Goal: Task Accomplishment & Management: Use online tool/utility

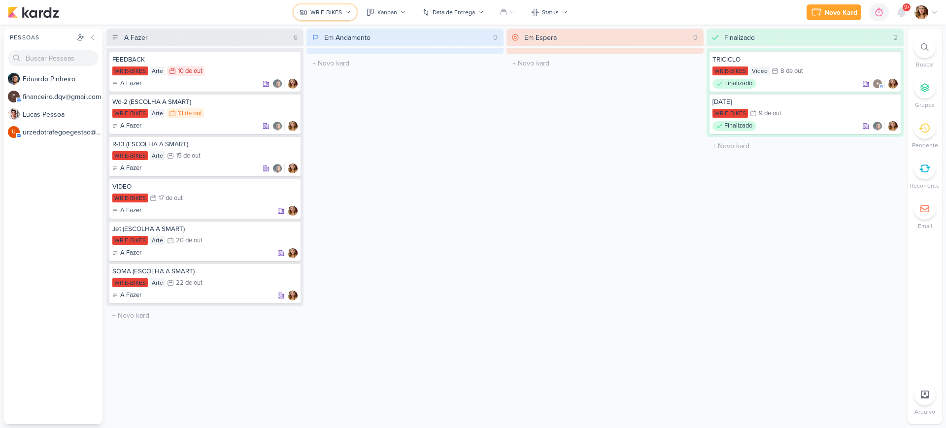
click at [306, 5] on button "WR E-BIKES" at bounding box center [325, 12] width 63 height 16
click at [337, 10] on div "WR E-BIKES" at bounding box center [326, 12] width 32 height 9
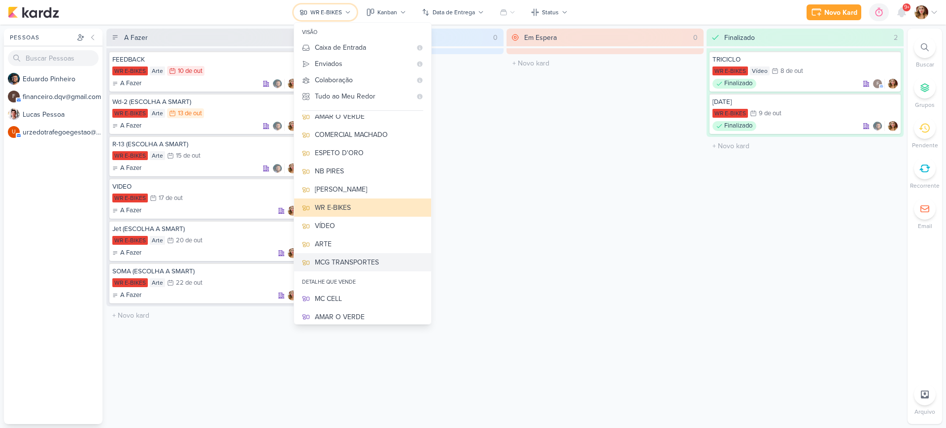
scroll to position [106, 0]
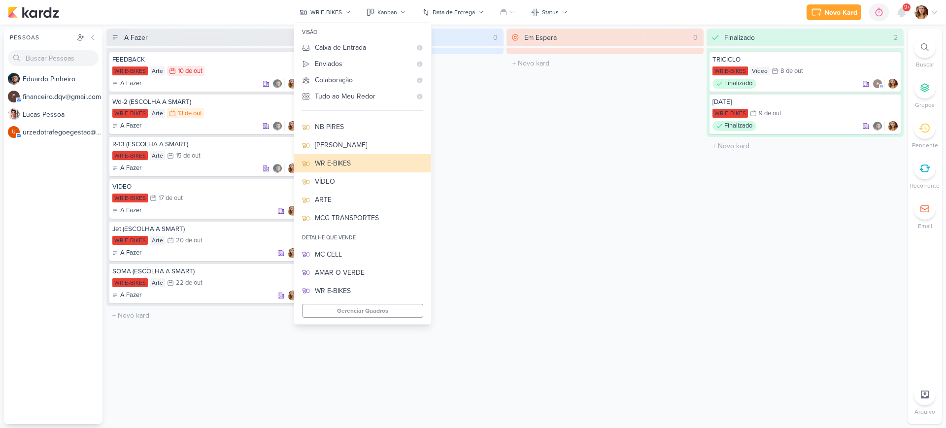
click at [402, 304] on div "Gerenciar Quadros" at bounding box center [362, 311] width 121 height 14
click at [398, 311] on button "Gerenciar Quadros" at bounding box center [362, 311] width 121 height 14
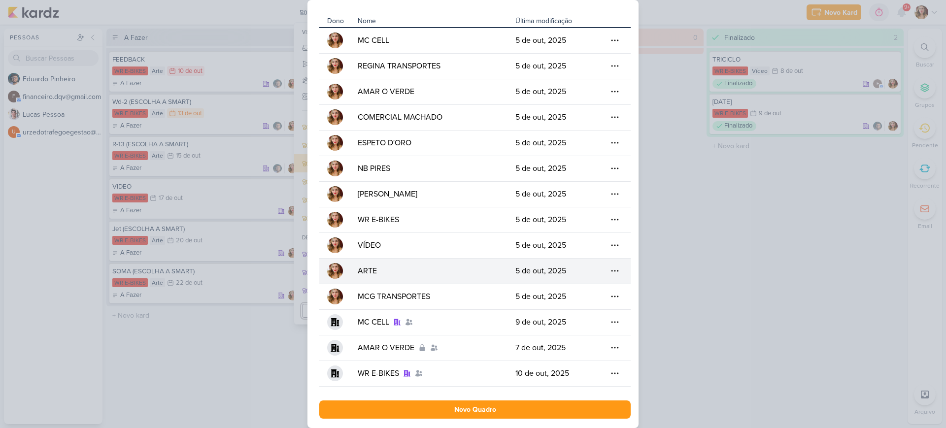
scroll to position [52, 0]
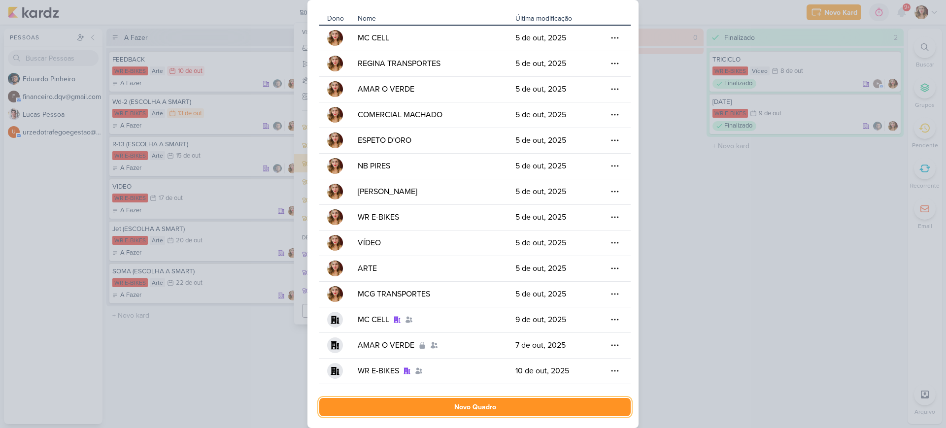
click at [501, 412] on button "Novo Quadro" at bounding box center [474, 407] width 311 height 18
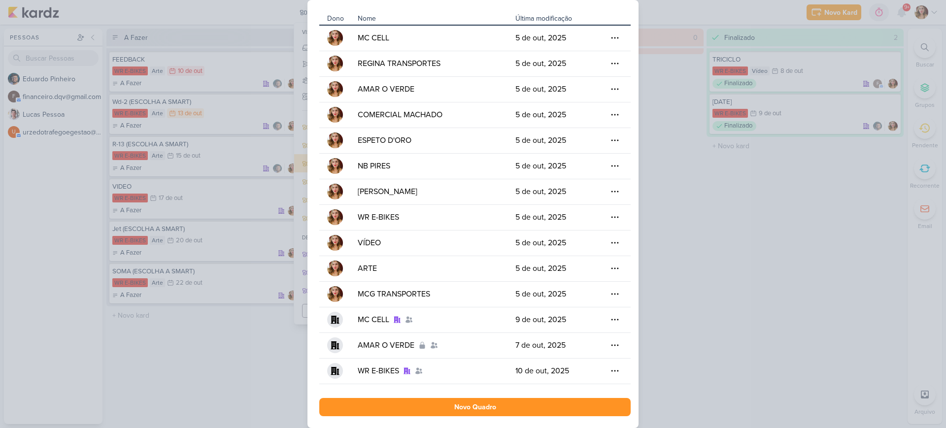
scroll to position [0, 0]
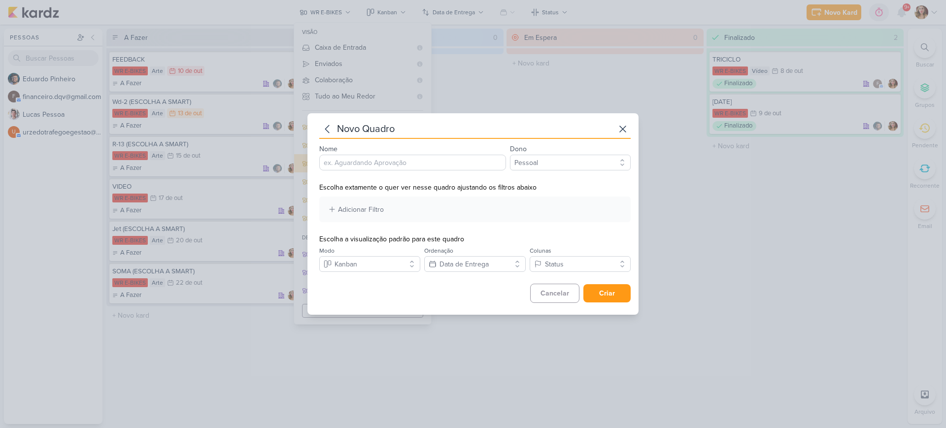
click at [429, 155] on input "Nome" at bounding box center [412, 163] width 187 height 16
type input "ESPETO D'ORO"
click at [607, 170] on div "novo quadro Nome ESPETO D'ORO Dono Pessoal Detalhe que Vende Escolha extamente …" at bounding box center [474, 212] width 311 height 182
click at [607, 164] on select "Pessoal Detalhe que Vende" at bounding box center [570, 163] width 121 height 16
select select "App\Models\Organization"
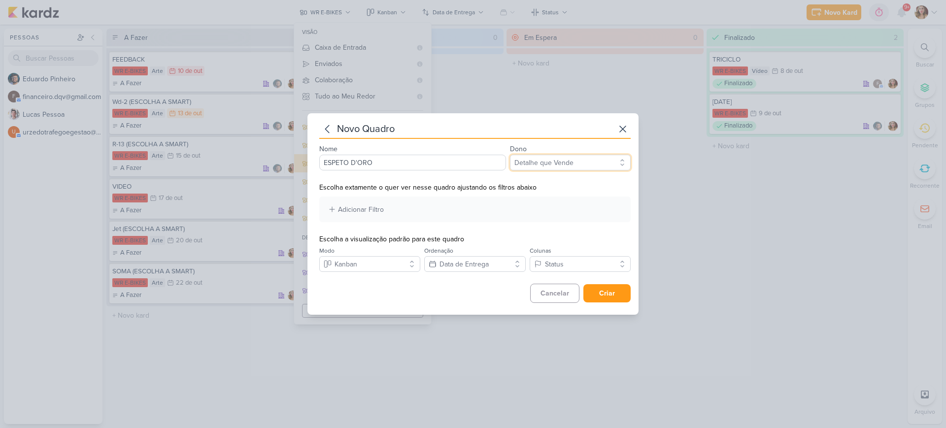
click at [510, 155] on select "Pessoal Detalhe que Vende" at bounding box center [570, 163] width 121 height 16
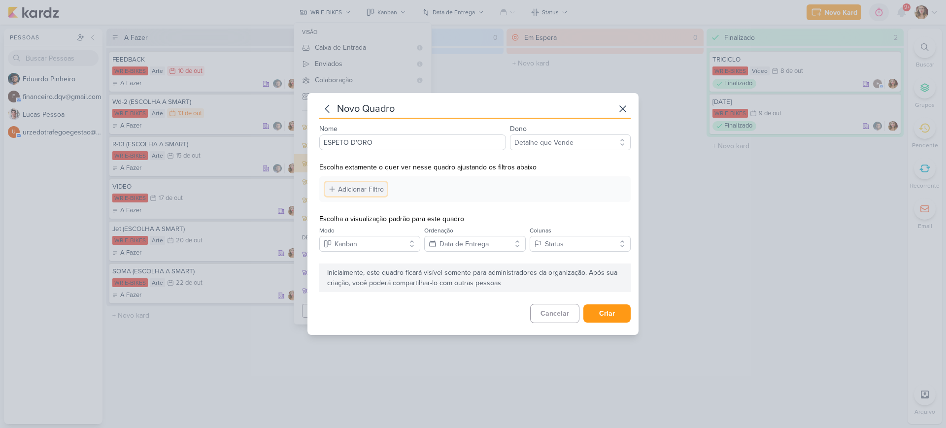
click at [364, 186] on div "Adicionar Filtro" at bounding box center [361, 189] width 46 height 10
click at [391, 204] on button "Responsável" at bounding box center [380, 208] width 108 height 14
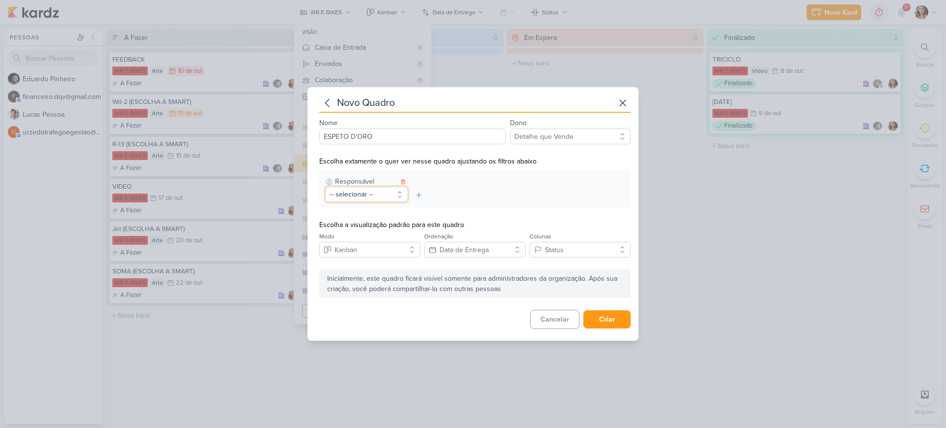
click at [393, 192] on button "-- selecionar --" at bounding box center [366, 194] width 83 height 15
click at [378, 195] on button "-- selecionar --" at bounding box center [366, 194] width 83 height 15
click at [404, 176] on div "Responsável" at bounding box center [366, 181] width 83 height 10
click at [404, 179] on icon at bounding box center [403, 182] width 6 height 6
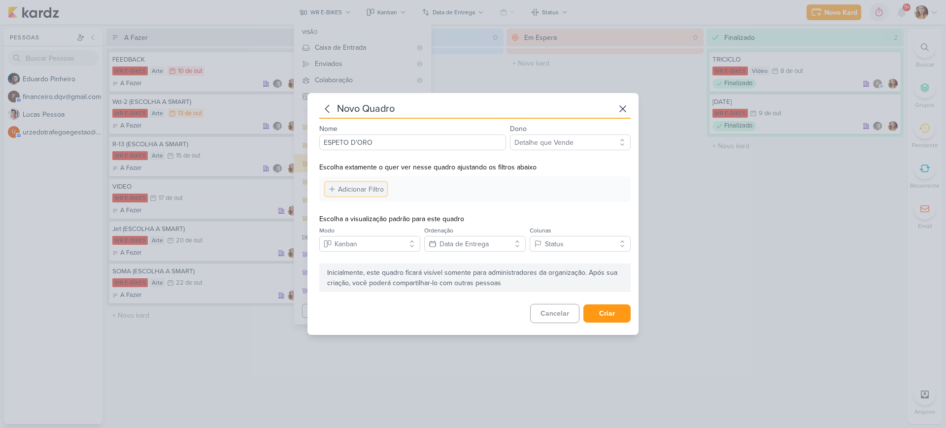
click at [379, 188] on div "Adicionar Filtro" at bounding box center [361, 189] width 46 height 10
click at [470, 235] on div "Clientes" at bounding box center [464, 237] width 25 height 10
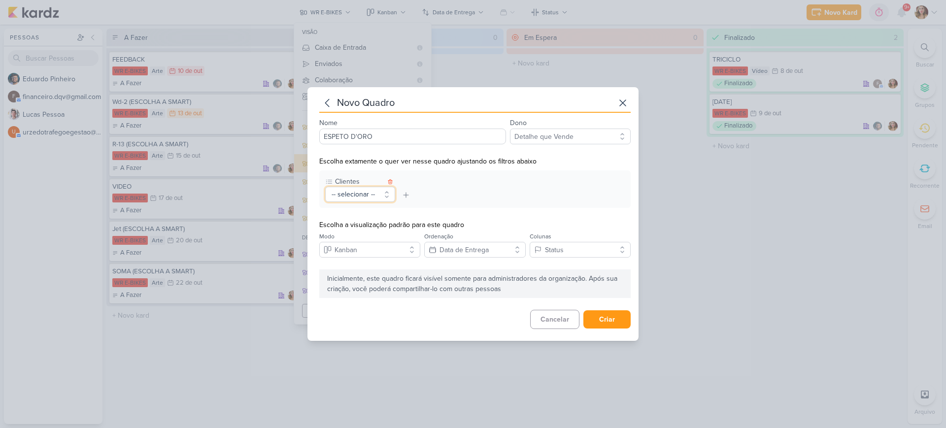
click at [367, 191] on button "-- selecionar --" at bounding box center [360, 194] width 70 height 15
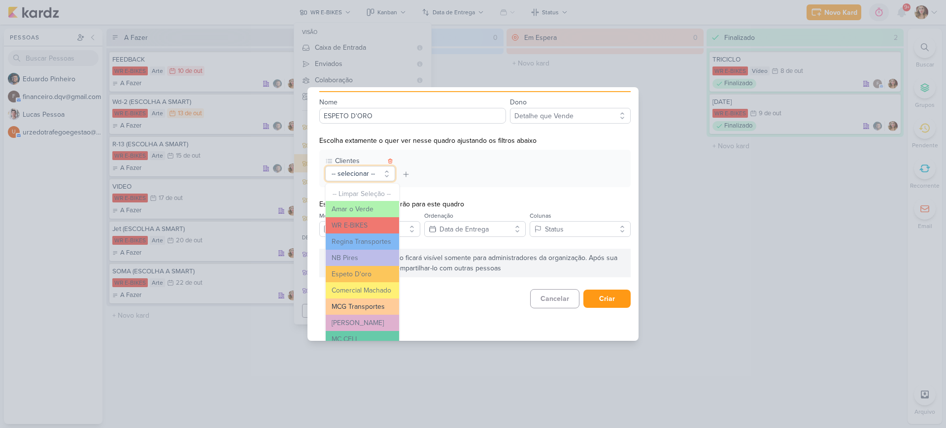
scroll to position [31, 0]
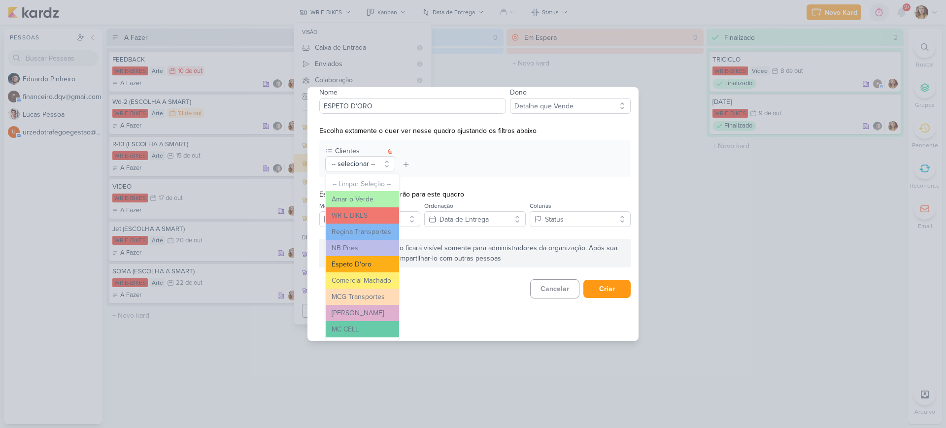
click at [376, 261] on button "Espeto D'oro" at bounding box center [362, 264] width 73 height 16
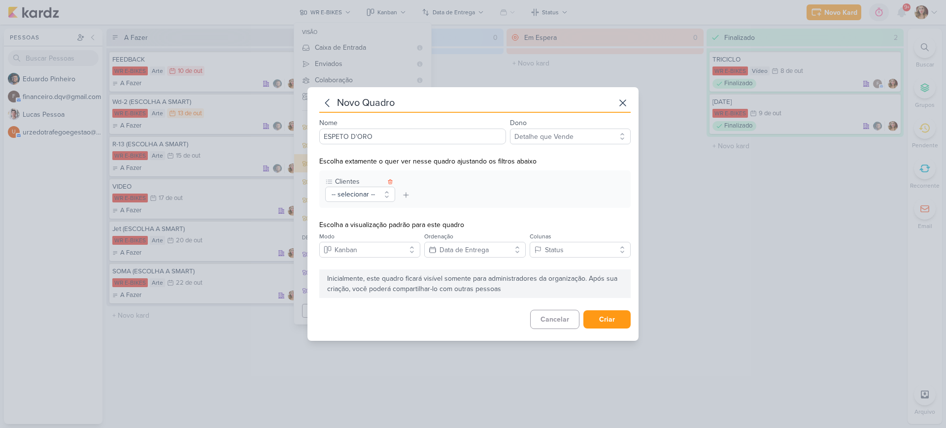
scroll to position [0, 0]
click at [373, 246] on button "Kanban" at bounding box center [369, 250] width 101 height 16
click at [387, 212] on button "Calendário" at bounding box center [370, 212] width 100 height 16
click at [610, 322] on button "Criar" at bounding box center [606, 319] width 47 height 18
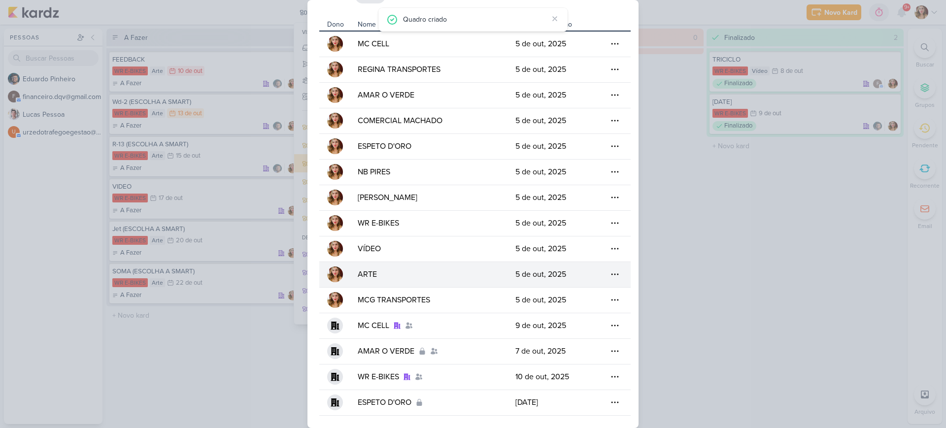
scroll to position [78, 0]
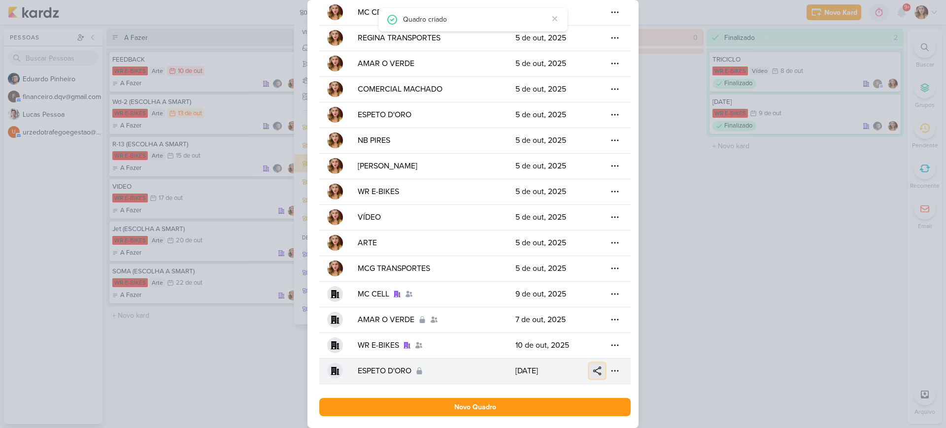
click at [593, 372] on icon at bounding box center [597, 371] width 10 height 10
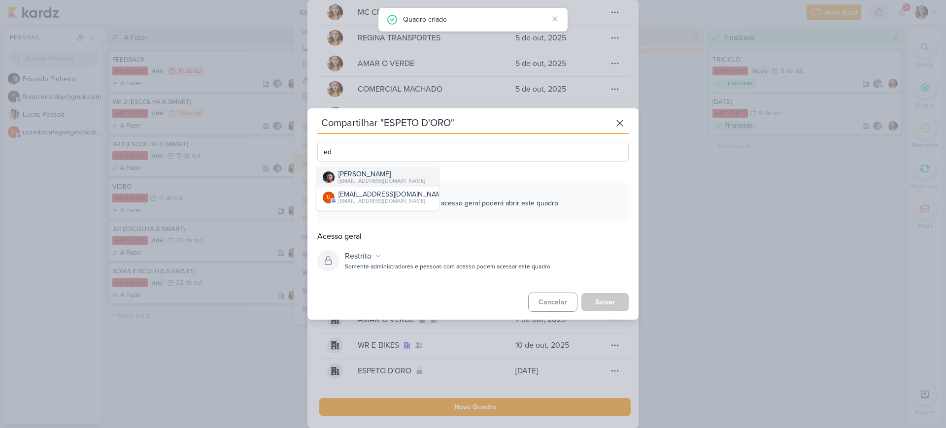
type input "ed"
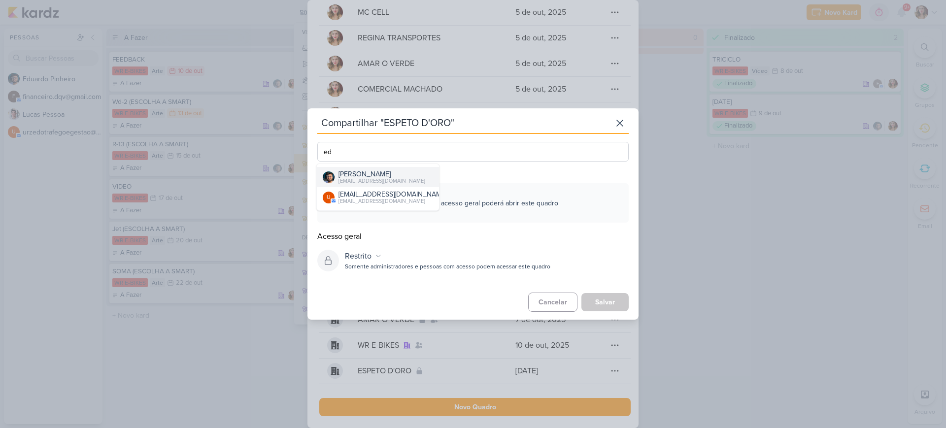
click at [410, 175] on div "[PERSON_NAME]" at bounding box center [382, 174] width 87 height 10
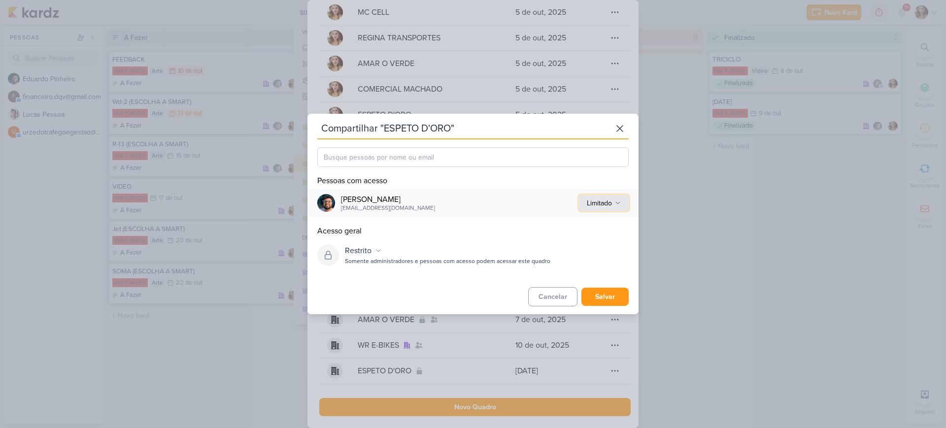
click at [602, 202] on div "Limitado" at bounding box center [599, 203] width 25 height 10
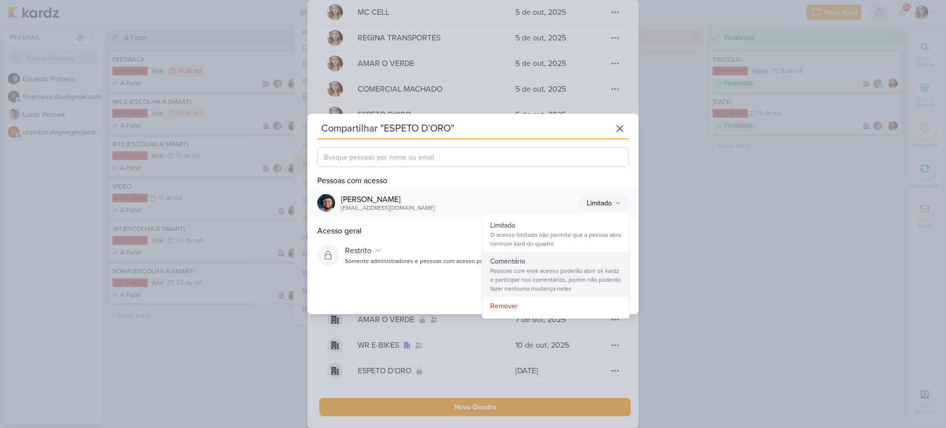
click at [541, 268] on div "Pessoas com este acesso poderão abrir os kardz e participar nos comentários, po…" at bounding box center [555, 280] width 131 height 27
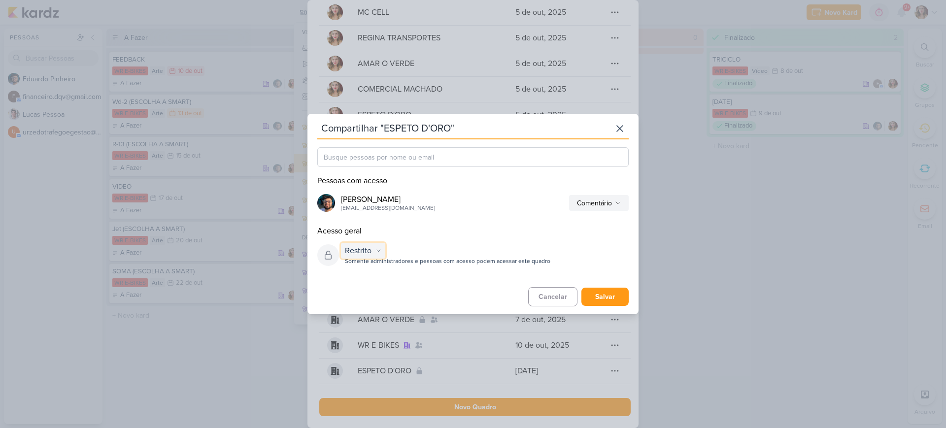
click at [364, 248] on div "Restrito" at bounding box center [358, 251] width 27 height 12
click at [379, 287] on div "Organização" at bounding box center [369, 287] width 56 height 16
click at [499, 151] on input "text" at bounding box center [472, 157] width 311 height 20
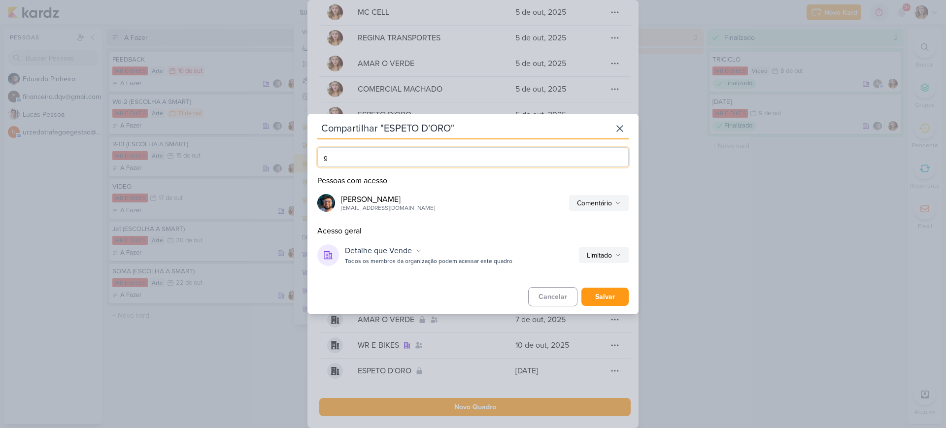
type input "ge"
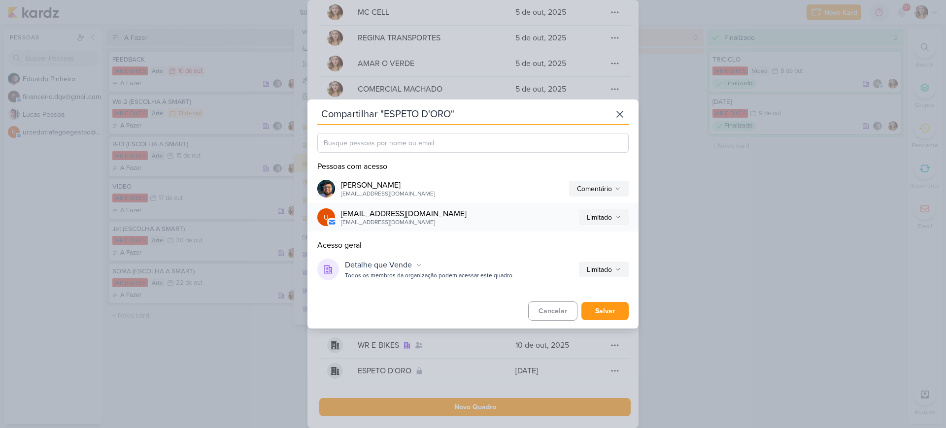
click at [495, 215] on div "[EMAIL_ADDRESS][DOMAIN_NAME]" at bounding box center [458, 214] width 234 height 12
click at [421, 214] on div "[EMAIL_ADDRESS][DOMAIN_NAME]" at bounding box center [458, 214] width 234 height 12
click at [602, 212] on div "Limitado" at bounding box center [599, 217] width 25 height 10
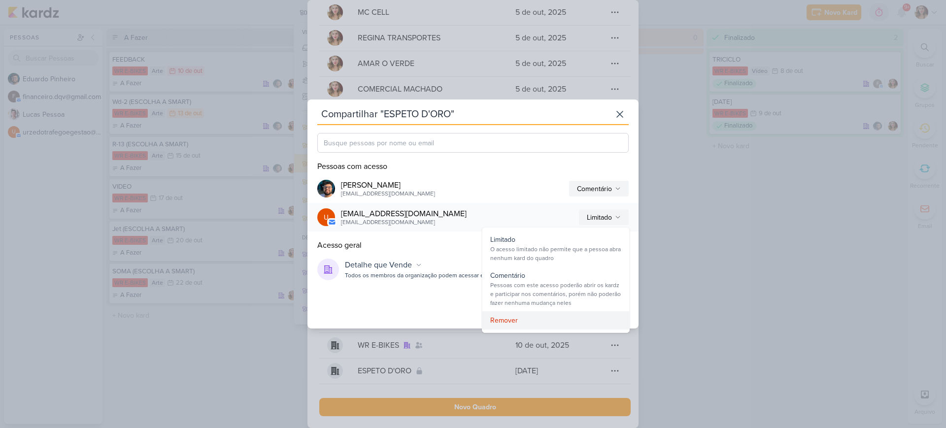
click at [523, 325] on div "Remover" at bounding box center [555, 320] width 147 height 18
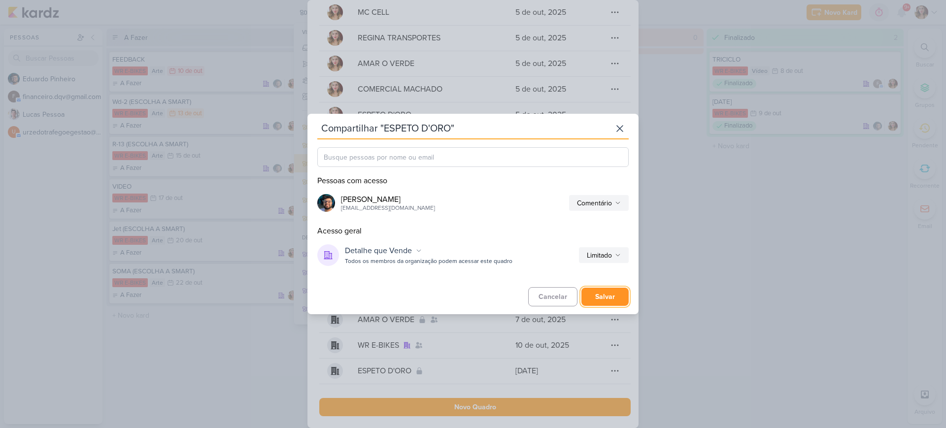
click at [597, 298] on button "Salvar" at bounding box center [604, 297] width 47 height 18
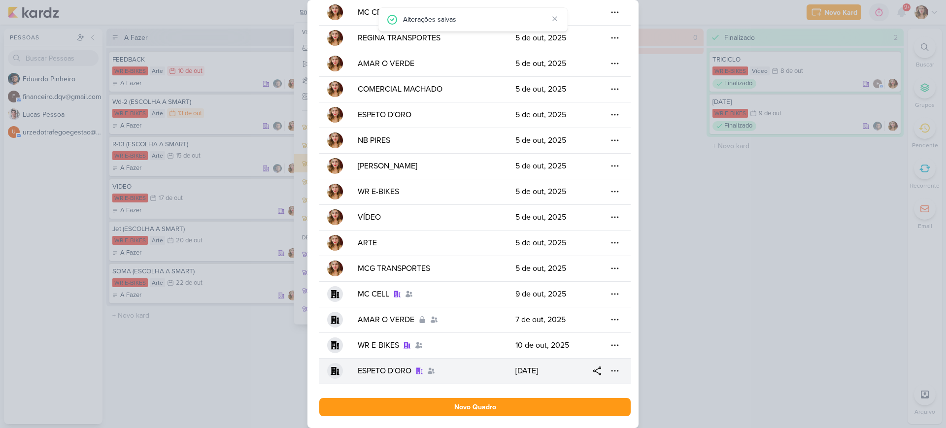
click at [389, 369] on div "ESPETO D'ORO" at bounding box center [385, 371] width 54 height 12
select select "App\Models\Organization"
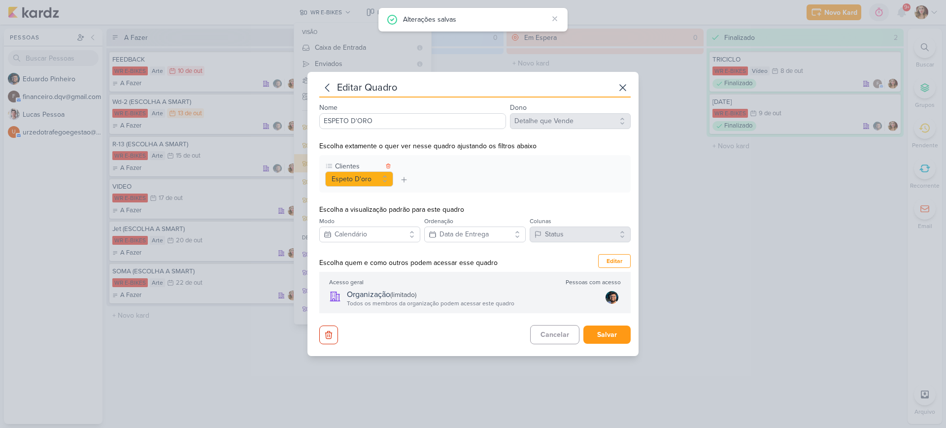
scroll to position [0, 0]
click at [599, 334] on button "Salvar" at bounding box center [606, 335] width 47 height 18
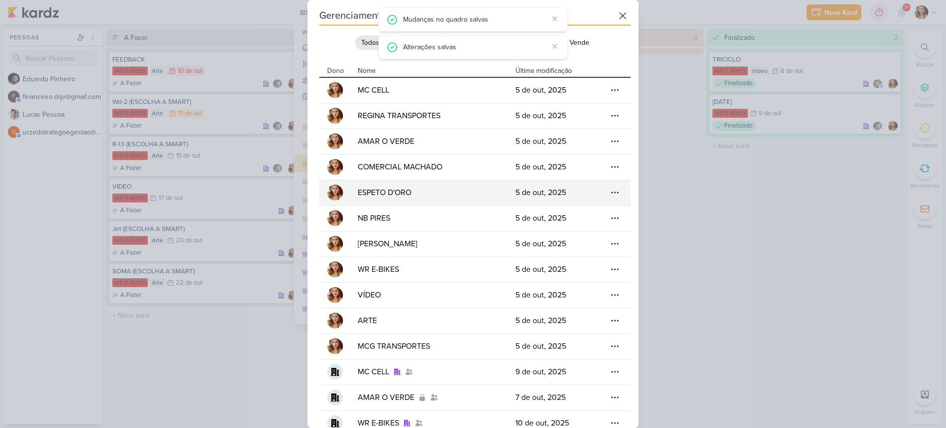
click at [427, 180] on td "ESPETO D'ORO" at bounding box center [433, 193] width 158 height 26
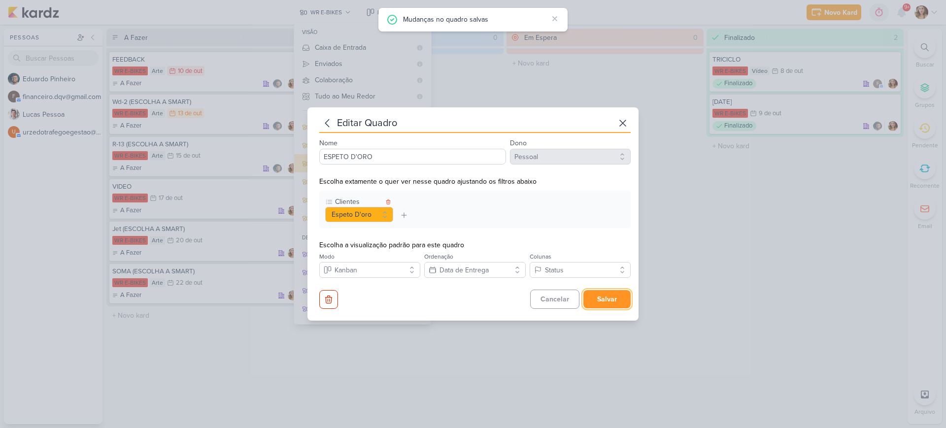
click at [610, 299] on button "Salvar" at bounding box center [606, 299] width 47 height 18
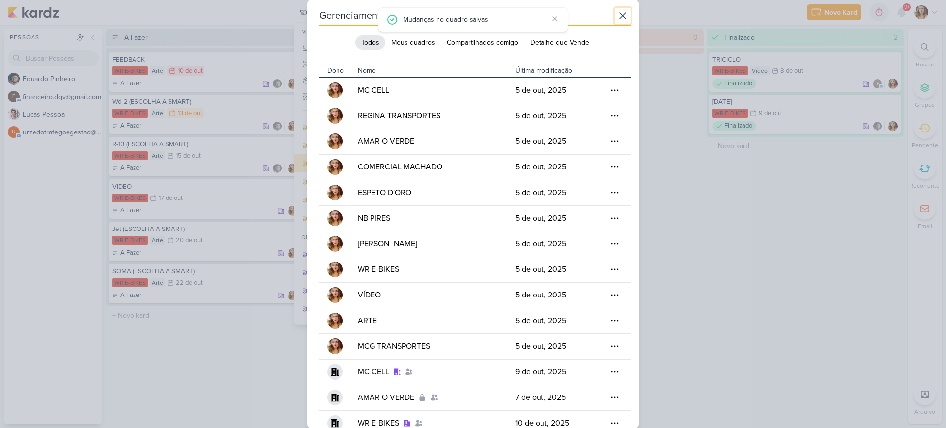
click at [615, 15] on button at bounding box center [623, 16] width 16 height 16
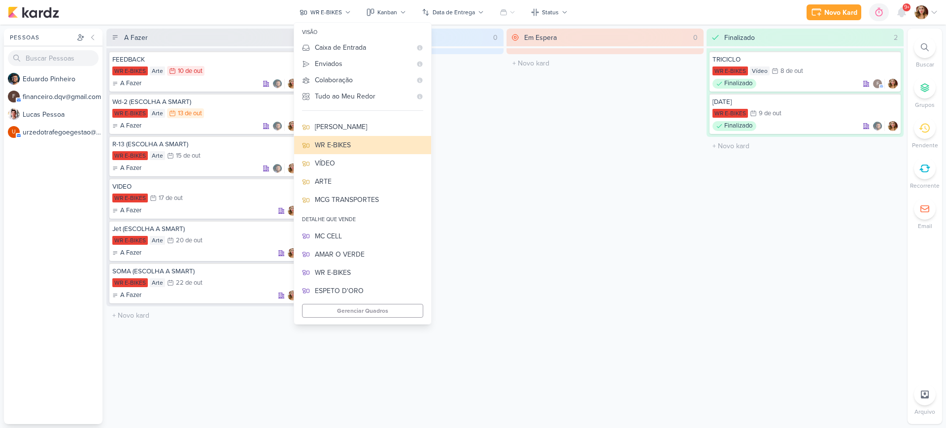
scroll to position [1, 0]
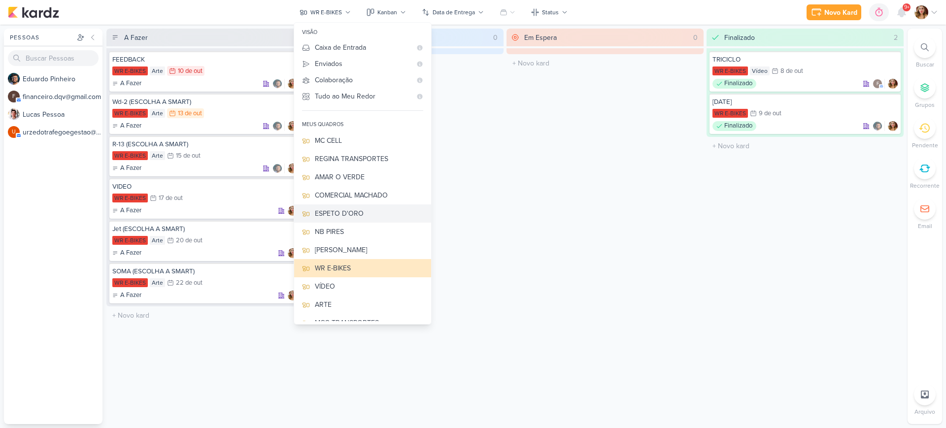
click at [389, 213] on div "ESPETO D'ORO" at bounding box center [369, 213] width 108 height 10
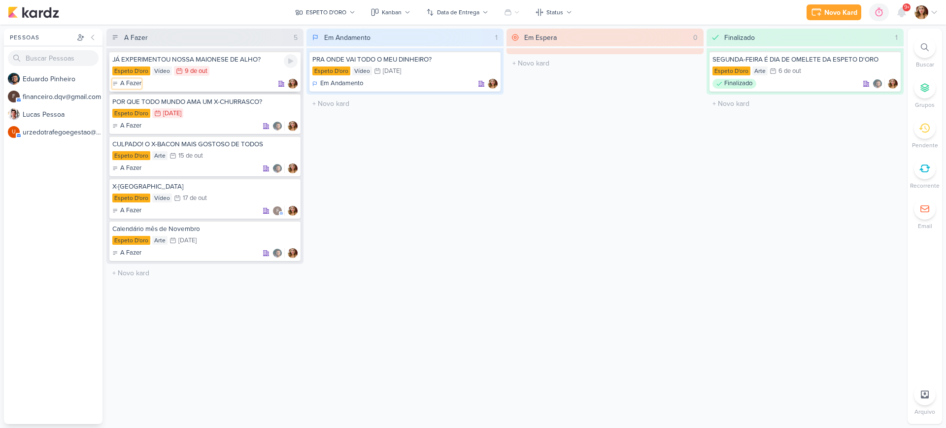
click at [121, 82] on p "A Fazer" at bounding box center [130, 84] width 21 height 10
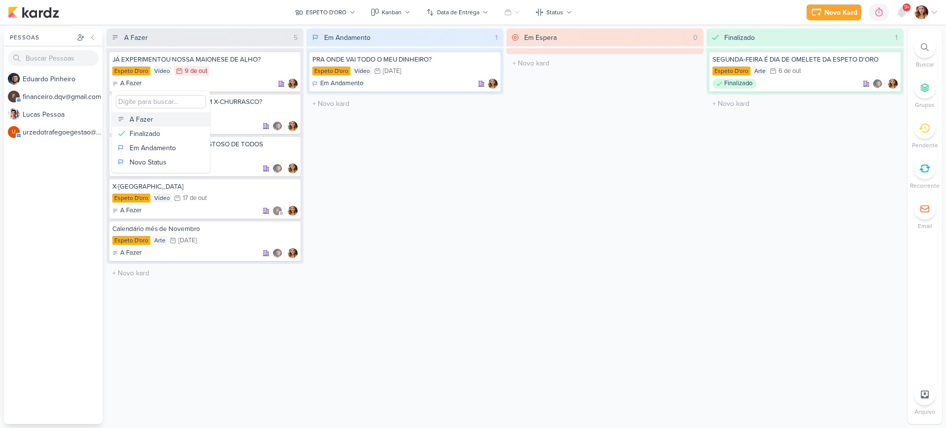
click at [158, 117] on button "A Fazer" at bounding box center [161, 119] width 98 height 14
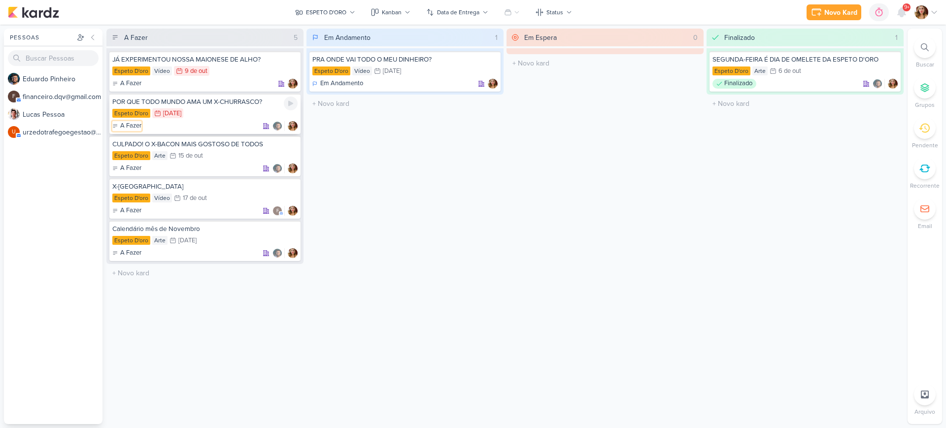
click at [129, 126] on p "A Fazer" at bounding box center [130, 126] width 21 height 10
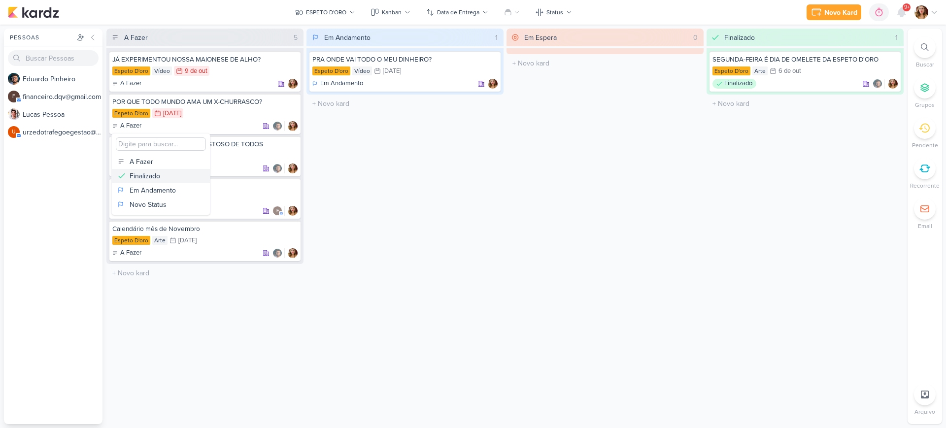
click at [168, 175] on button "Finalizado" at bounding box center [161, 176] width 98 height 14
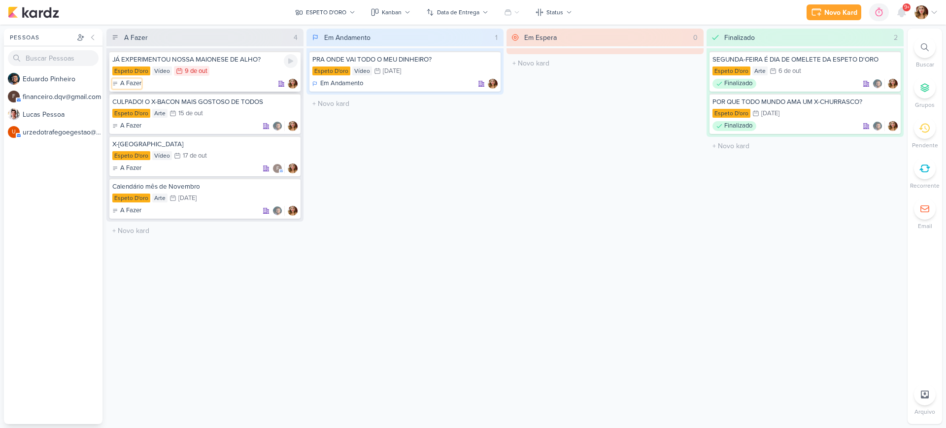
click at [132, 80] on p "A Fazer" at bounding box center [130, 84] width 21 height 10
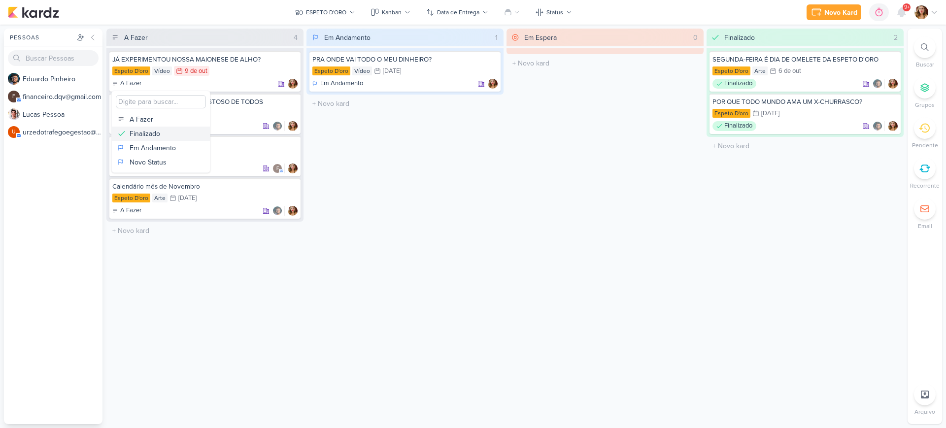
click at [157, 129] on div "Finalizado" at bounding box center [145, 134] width 31 height 10
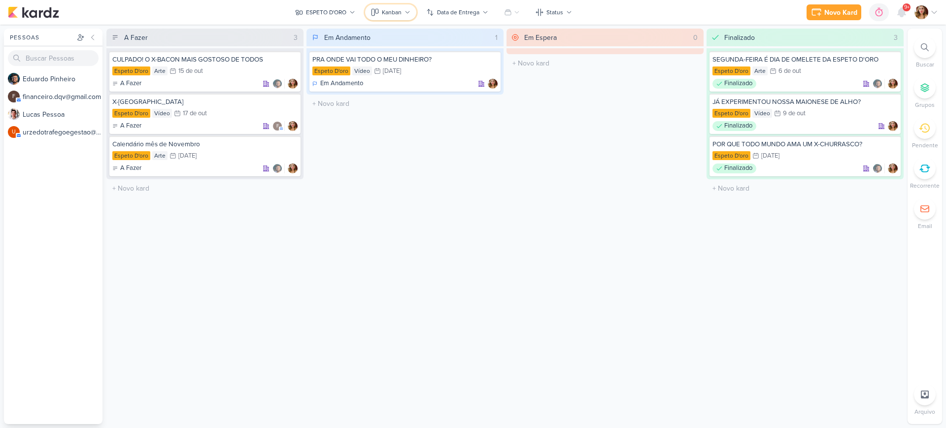
click at [398, 9] on div "Kanban" at bounding box center [392, 12] width 20 height 9
click at [407, 91] on button "Calendário" at bounding box center [415, 85] width 98 height 18
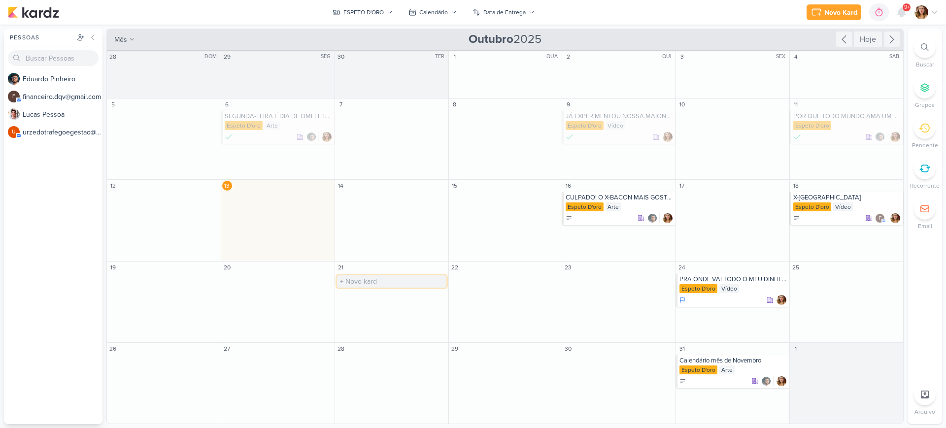
click at [377, 282] on input "text" at bounding box center [391, 281] width 109 height 12
type input "Q"
type input "ESPETINHO + COCA É A COMBINAÇÃO PERFEITA!"
click at [371, 284] on div "Espeto D'oro" at bounding box center [393, 289] width 108 height 10
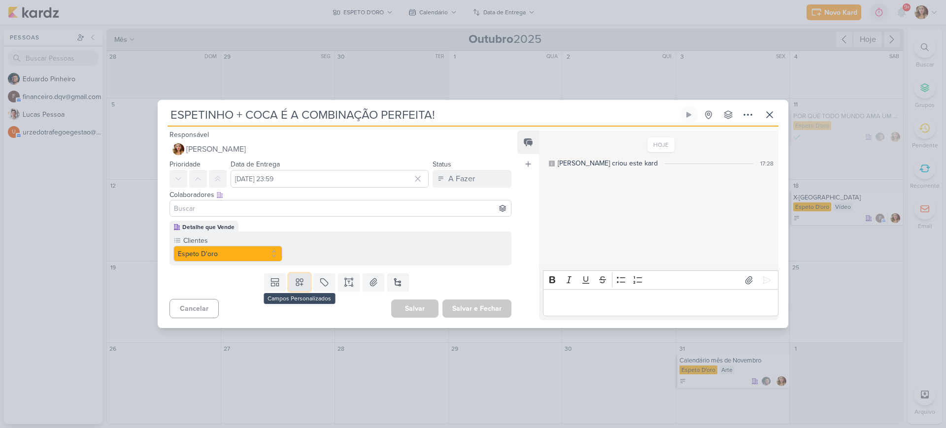
click at [292, 285] on button at bounding box center [300, 282] width 22 height 18
click at [397, 242] on div "Arte" at bounding box center [397, 241] width 48 height 10
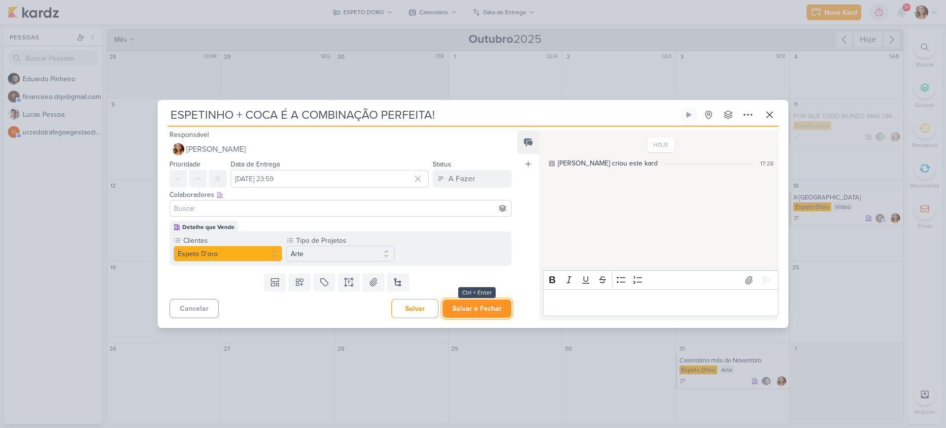
click at [492, 300] on button "Salvar e Fechar" at bounding box center [476, 309] width 69 height 18
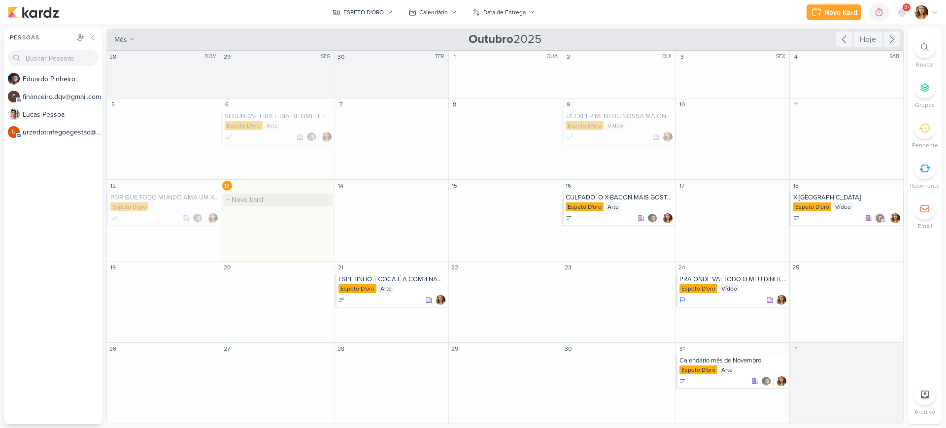
drag, startPoint x: 316, startPoint y: 182, endPoint x: 324, endPoint y: 195, distance: 15.7
click at [324, 195] on div "28 DOM O título do kard deve ter menos que 100 caracteres 29 SEG O título do ka…" at bounding box center [504, 237] width 797 height 374
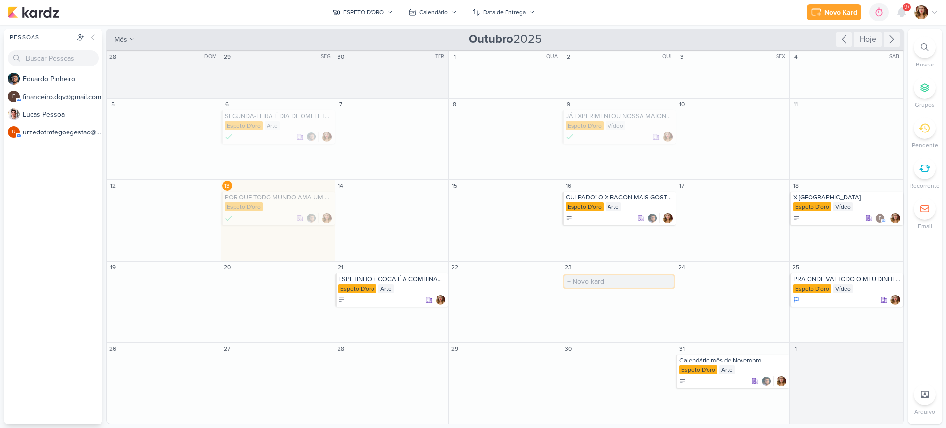
click at [596, 281] on input "text" at bounding box center [618, 281] width 109 height 12
type input "P"
type input "X"
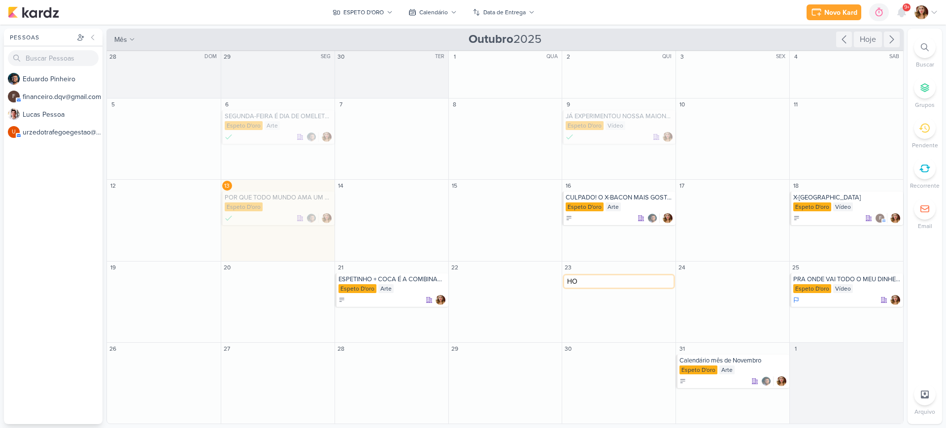
type input "H"
type input "Q"
type input "HOT DOG COM ACOMPANHAMENTOS"
click at [732, 369] on div "Arte" at bounding box center [726, 370] width 15 height 9
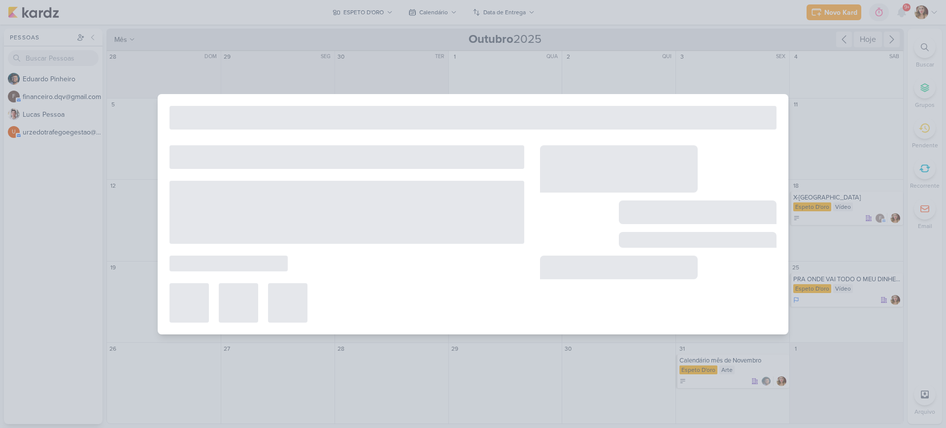
type input "Calendário mês de Novembro"
type input "[DATE] 23:59"
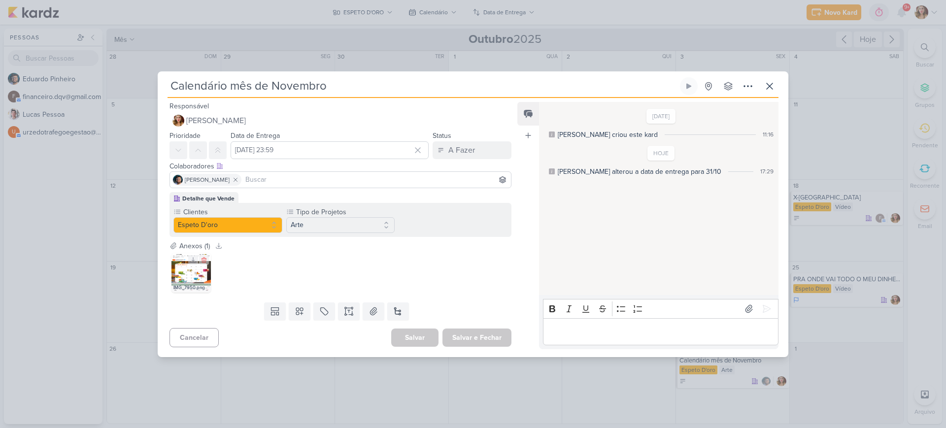
click at [175, 256] on img at bounding box center [190, 272] width 39 height 39
click at [184, 283] on div "IMG_7950.png" at bounding box center [190, 288] width 39 height 10
click at [192, 271] on img at bounding box center [190, 272] width 39 height 39
click at [678, 327] on p "Editor editing area: main" at bounding box center [660, 332] width 225 height 12
click at [331, 312] on button at bounding box center [324, 312] width 22 height 18
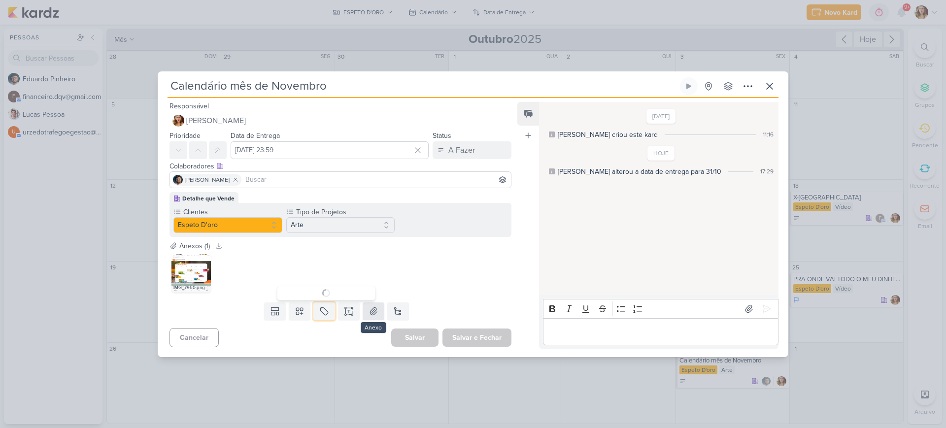
drag, startPoint x: 331, startPoint y: 312, endPoint x: 362, endPoint y: 316, distance: 31.8
click at [362, 316] on div "Templates Campos Personalizados Marcadores Caixa De Texto Anexo [GEOGRAPHIC_DAT…" at bounding box center [337, 312] width 358 height 26
click at [344, 315] on icon at bounding box center [344, 314] width 1 height 1
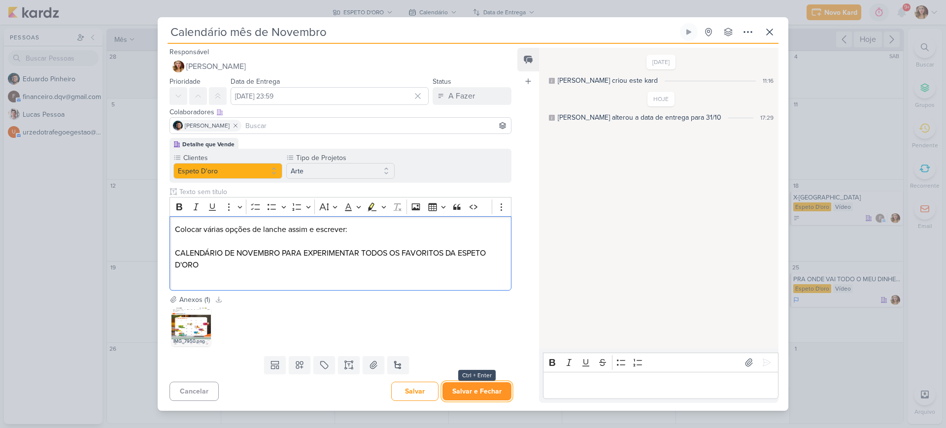
click at [488, 387] on button "Salvar e Fechar" at bounding box center [476, 391] width 69 height 18
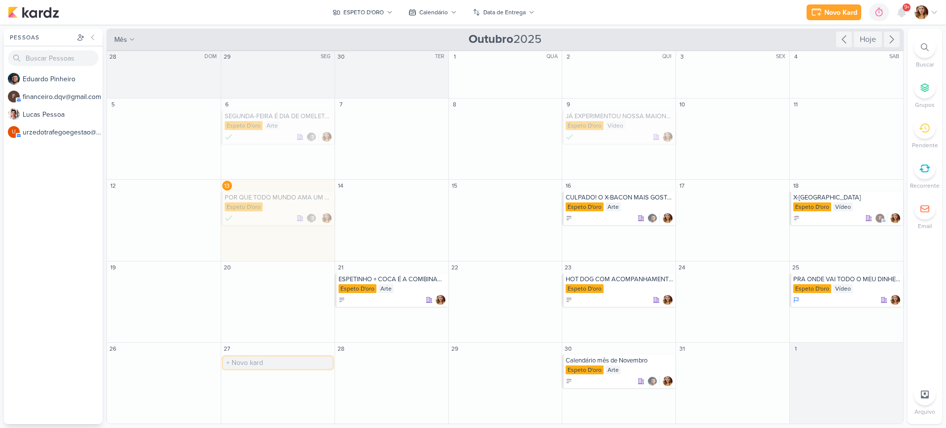
click at [282, 364] on input "text" at bounding box center [277, 363] width 109 height 12
type input "f"
type input "FRITAS COM MUITO QUEIJO E [PERSON_NAME]? SÓ AQUI NA ESPETO D'ORO"
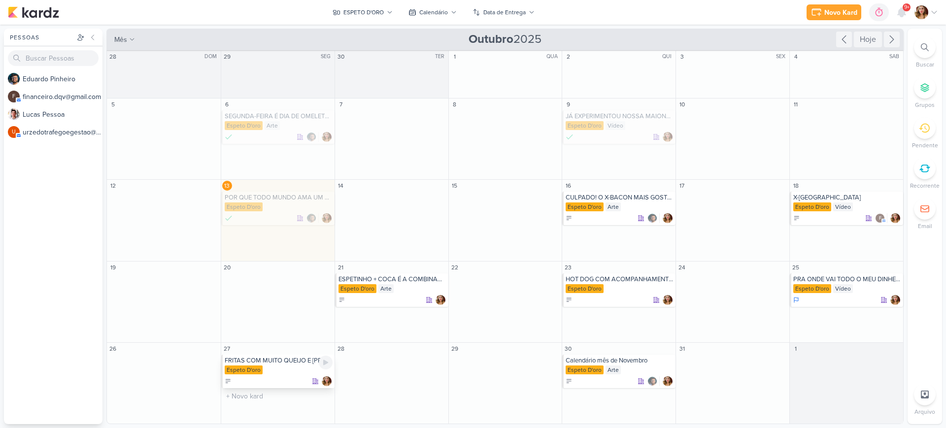
click at [298, 361] on div "FRITAS COM MUITO QUEIJO E [PERSON_NAME]? SÓ AQUI NA ESPETO D'ORO" at bounding box center [279, 361] width 108 height 8
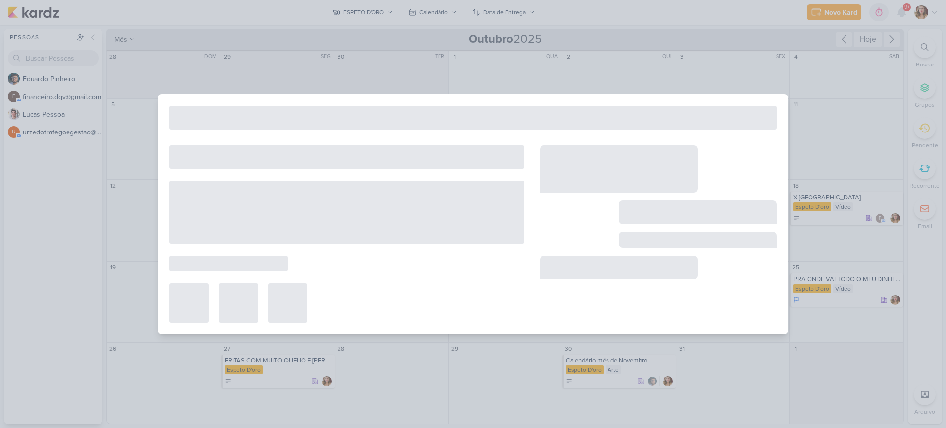
type input "FRITAS COM MUITO QUEIJO E [PERSON_NAME]? SÓ AQUI NA ESPETO D'ORO"
type input "[DATE] 23:59"
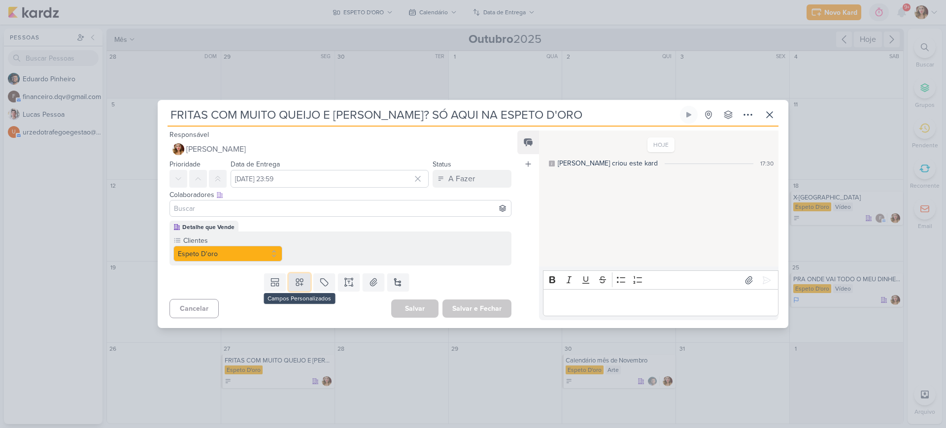
click at [300, 279] on icon at bounding box center [299, 282] width 7 height 7
click at [399, 236] on div "Arte" at bounding box center [397, 241] width 48 height 10
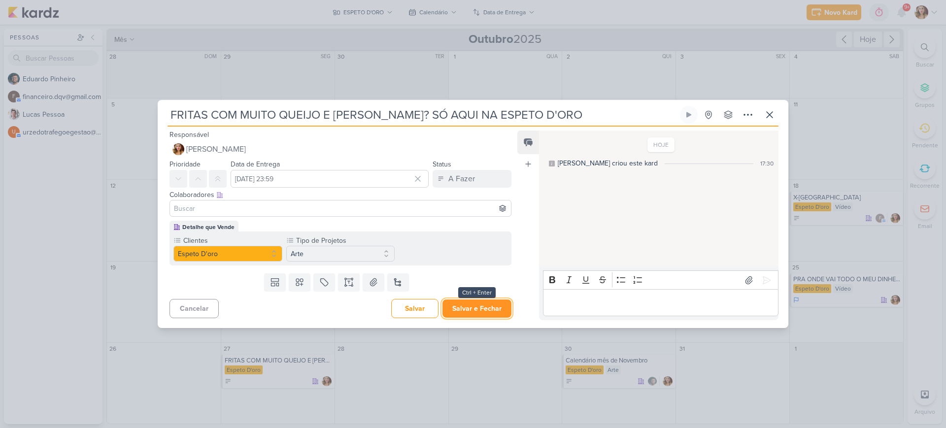
click at [482, 309] on button "Salvar e Fechar" at bounding box center [476, 309] width 69 height 18
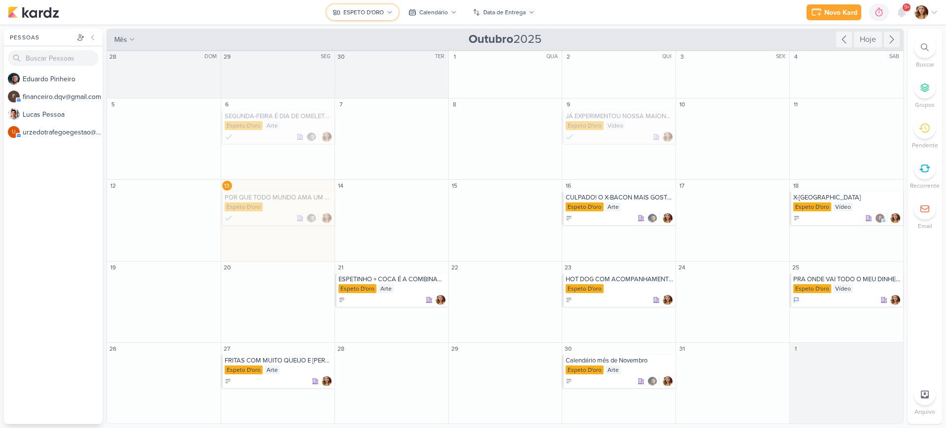
click at [385, 9] on button "ESPETO D'ORO" at bounding box center [363, 12] width 72 height 16
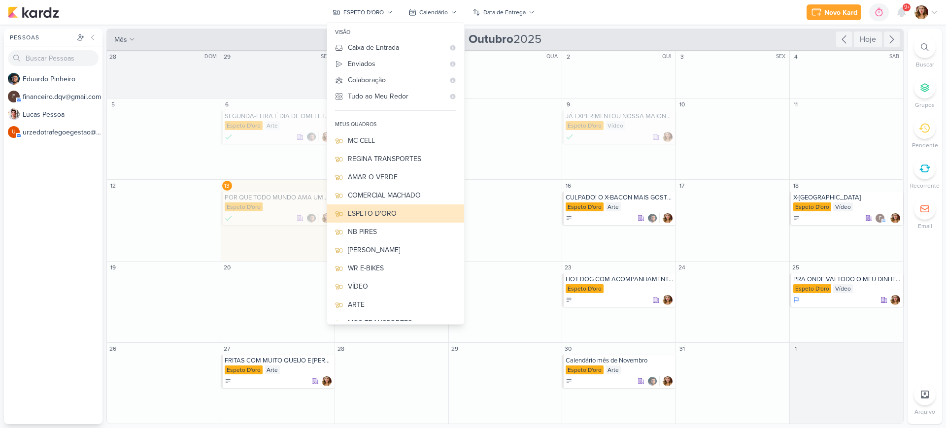
click at [626, 18] on div "Novo Kard Ctrl + k 0h0m Sessão desligada... Hoje 0h0m Semana 0h0m Mês 0h0m" at bounding box center [473, 12] width 930 height 25
